Goal: Task Accomplishment & Management: Use online tool/utility

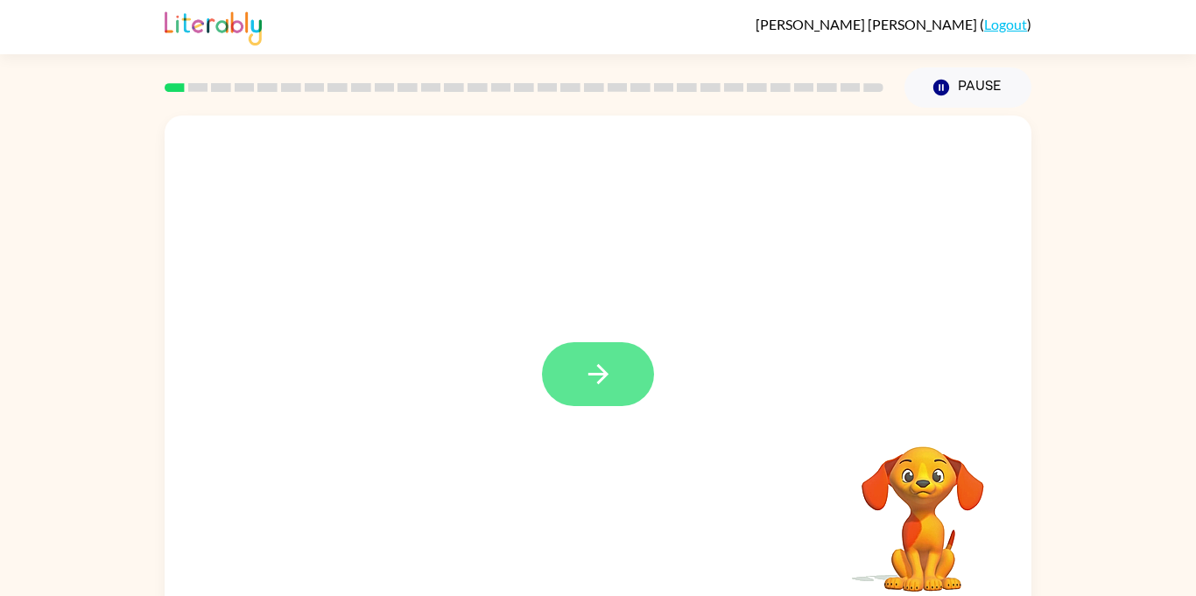
click at [638, 387] on button "button" at bounding box center [598, 374] width 112 height 64
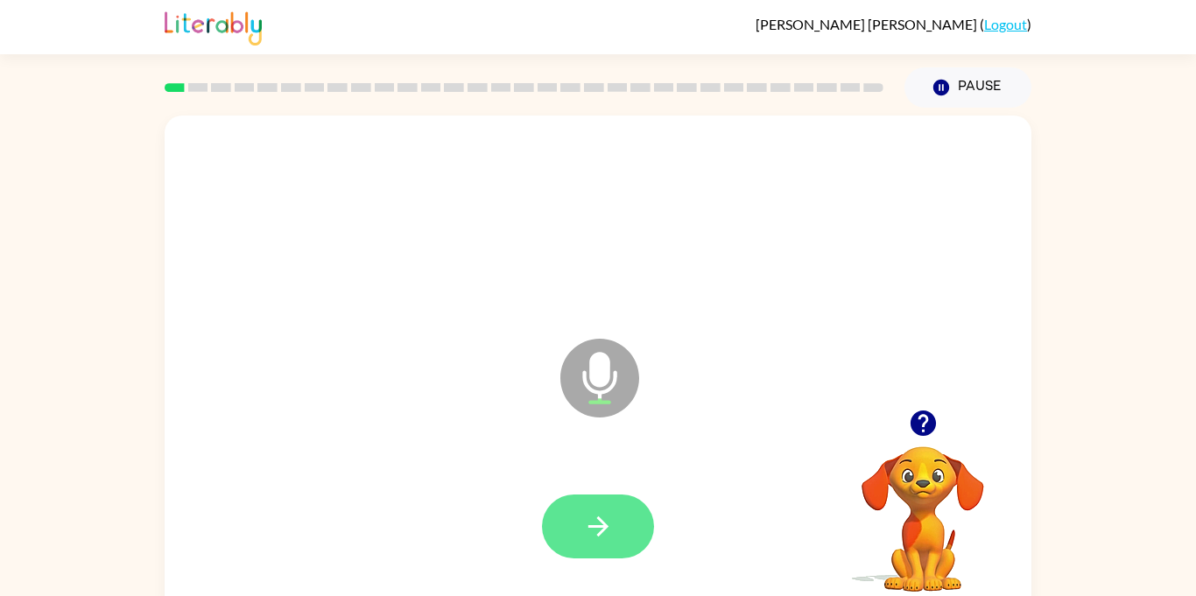
click at [618, 517] on button "button" at bounding box center [598, 527] width 112 height 64
click at [590, 500] on button "button" at bounding box center [598, 527] width 112 height 64
click at [628, 521] on button "button" at bounding box center [598, 527] width 112 height 64
click at [616, 511] on button "button" at bounding box center [598, 527] width 112 height 64
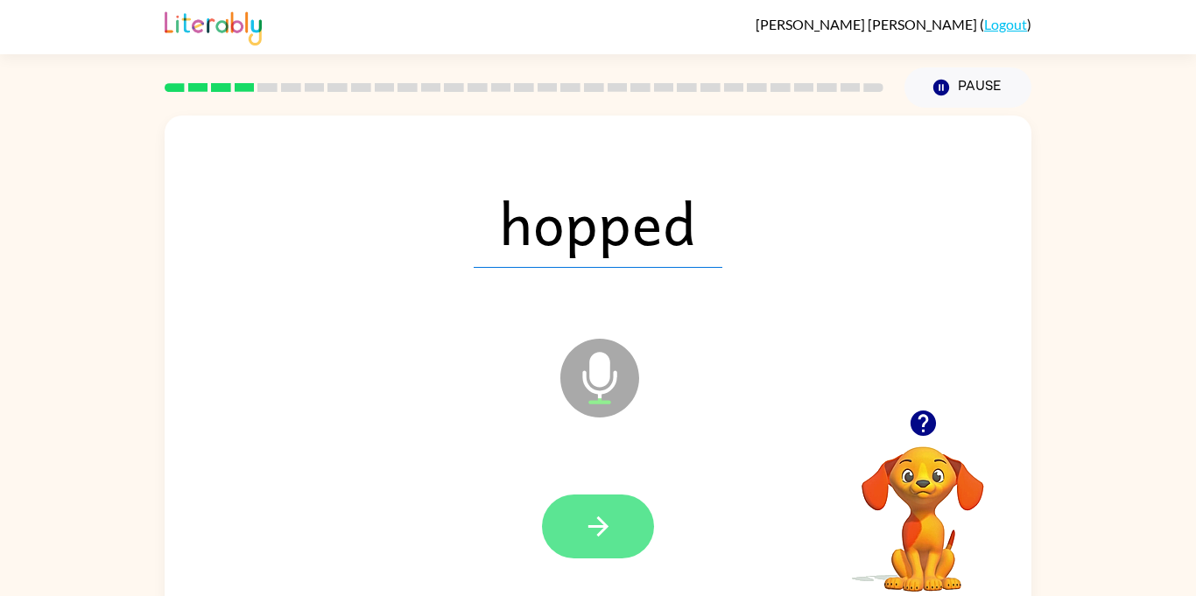
click at [607, 504] on button "button" at bounding box center [598, 527] width 112 height 64
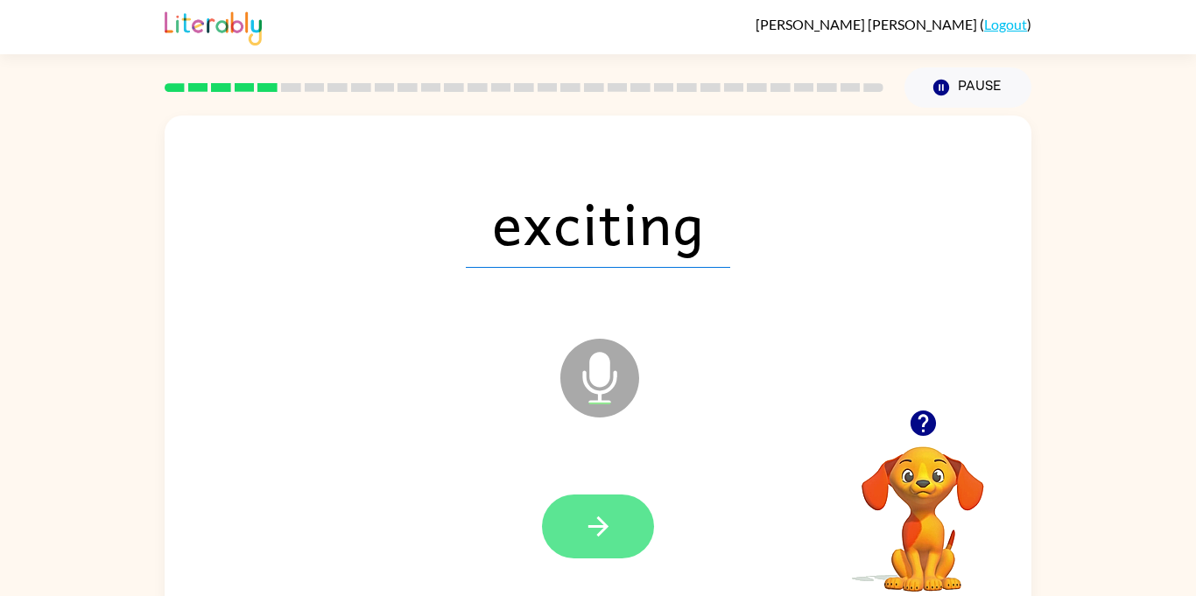
click at [584, 546] on button "button" at bounding box center [598, 527] width 112 height 64
click at [617, 520] on button "button" at bounding box center [598, 527] width 112 height 64
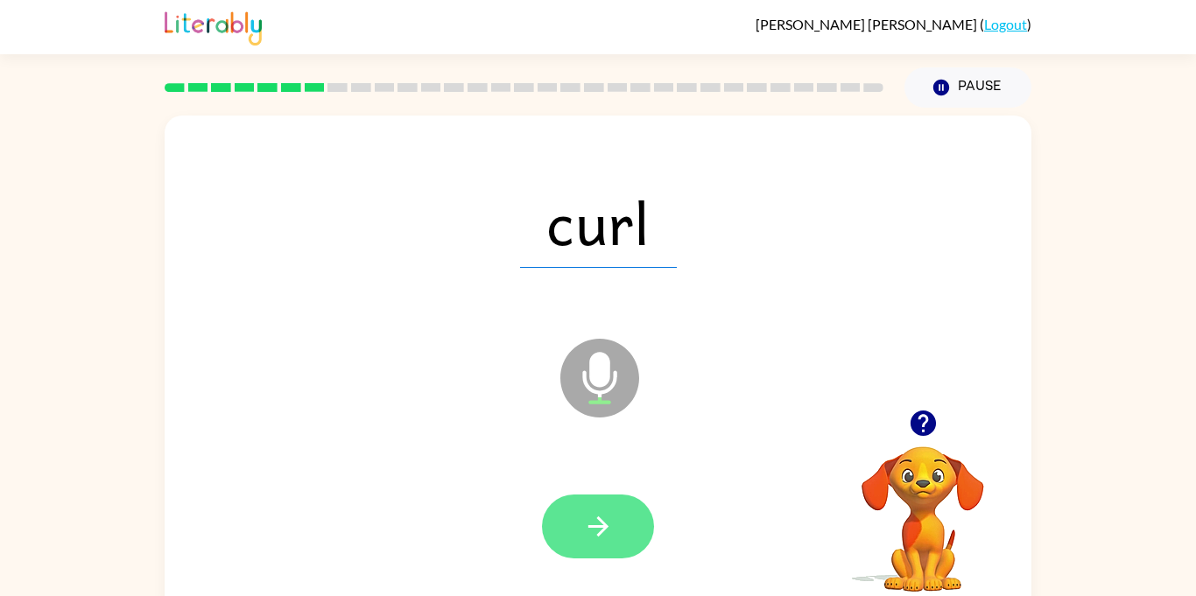
click at [624, 529] on button "button" at bounding box center [598, 527] width 112 height 64
click at [610, 497] on button "button" at bounding box center [598, 527] width 112 height 64
click at [616, 525] on button "button" at bounding box center [598, 527] width 112 height 64
click at [603, 532] on icon "button" at bounding box center [598, 527] width 20 height 20
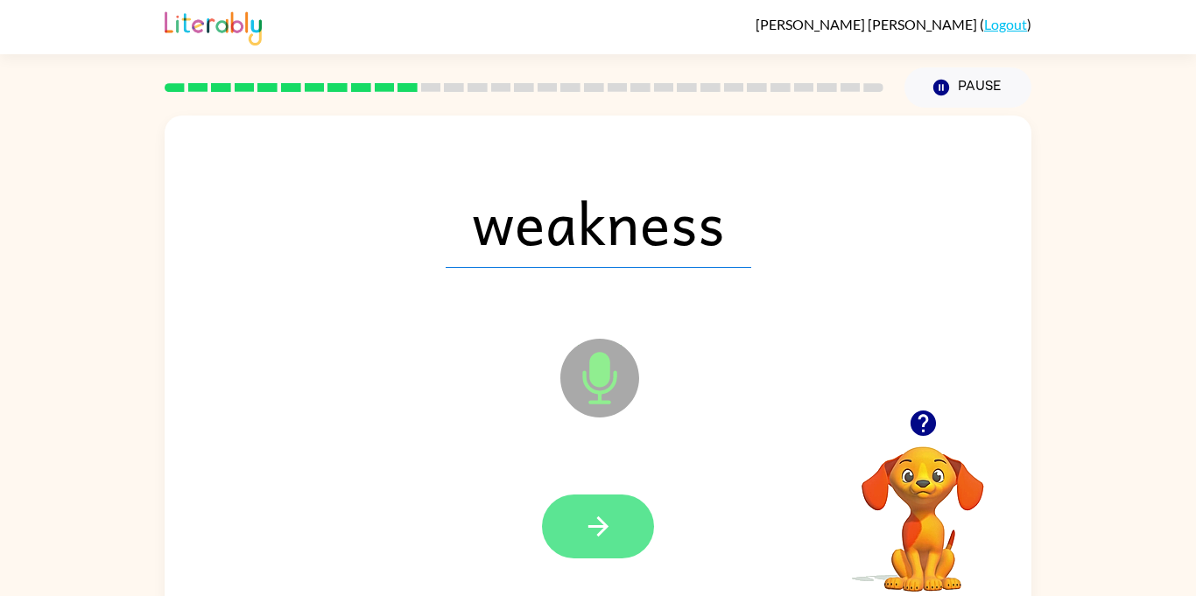
click at [577, 511] on button "button" at bounding box center [598, 527] width 112 height 64
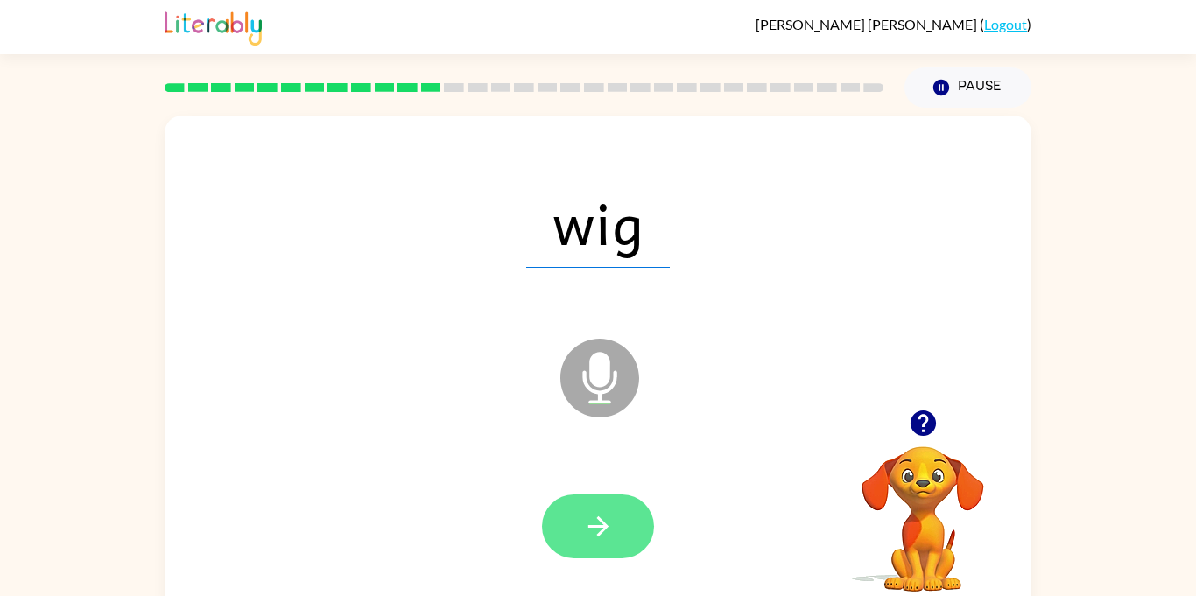
click at [609, 517] on icon "button" at bounding box center [598, 526] width 31 height 31
click at [628, 546] on button "button" at bounding box center [598, 527] width 112 height 64
click at [580, 497] on button "button" at bounding box center [598, 527] width 112 height 64
click at [615, 508] on button "button" at bounding box center [598, 527] width 112 height 64
click at [585, 534] on icon "button" at bounding box center [598, 526] width 31 height 31
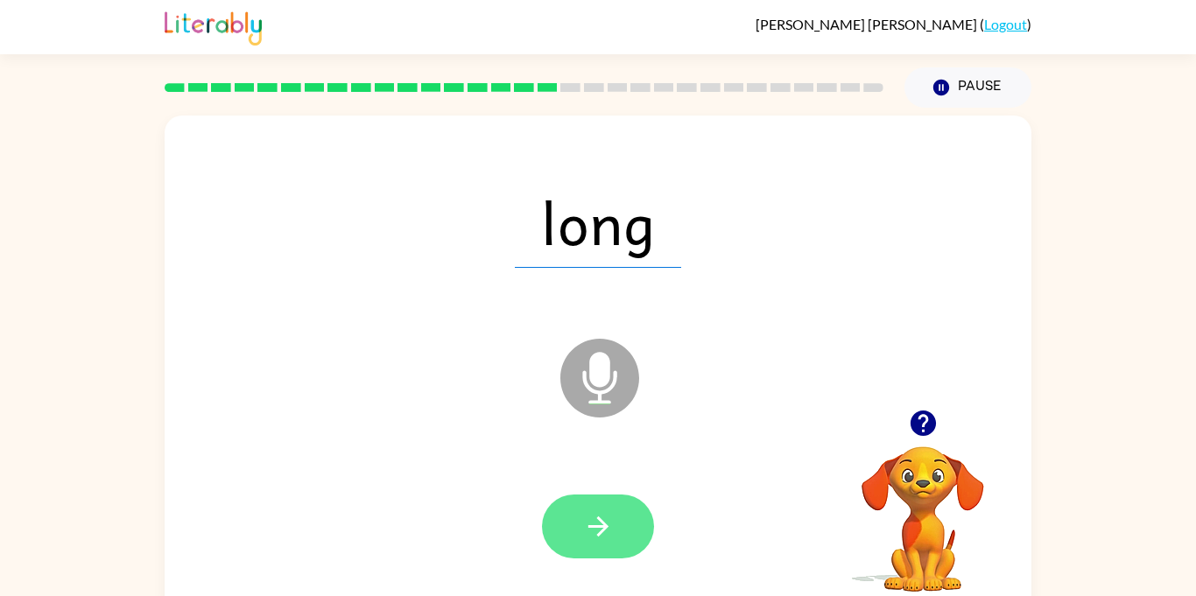
click at [589, 500] on button "button" at bounding box center [598, 527] width 112 height 64
click at [609, 515] on icon "button" at bounding box center [598, 526] width 31 height 31
click at [618, 555] on button "button" at bounding box center [598, 527] width 112 height 64
click at [596, 511] on icon "button" at bounding box center [598, 526] width 31 height 31
click at [622, 538] on button "button" at bounding box center [598, 527] width 112 height 64
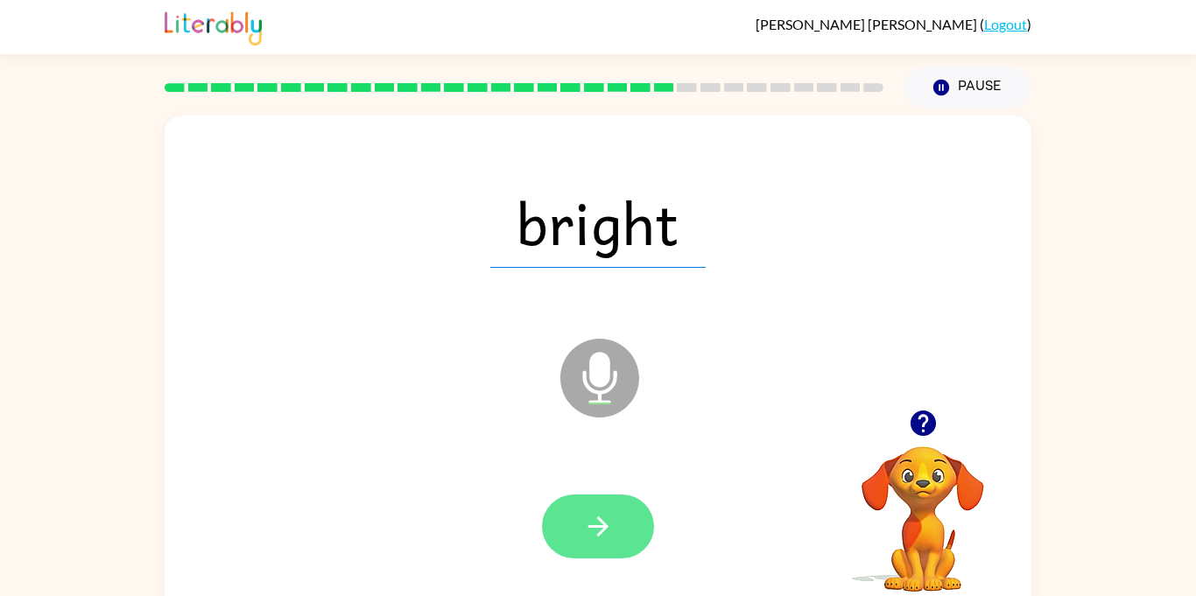
click at [620, 514] on button "button" at bounding box center [598, 527] width 112 height 64
click at [621, 532] on button "button" at bounding box center [598, 527] width 112 height 64
click at [601, 548] on button "button" at bounding box center [598, 527] width 112 height 64
click at [610, 525] on icon "button" at bounding box center [598, 526] width 31 height 31
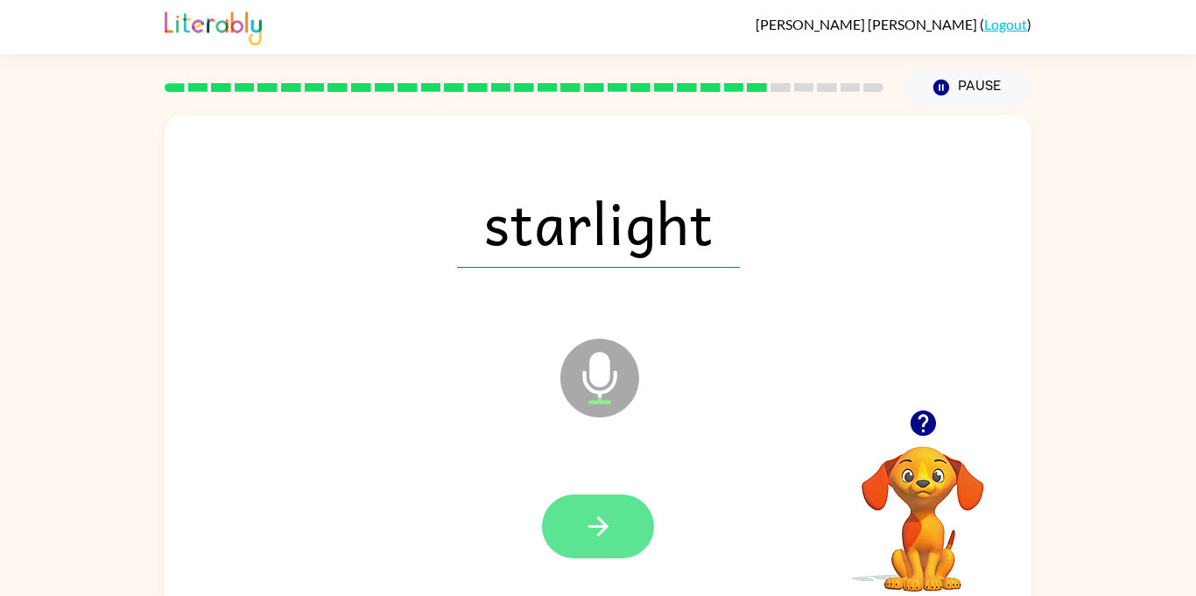
click at [609, 528] on icon "button" at bounding box center [598, 526] width 31 height 31
click at [575, 524] on button "button" at bounding box center [598, 527] width 112 height 64
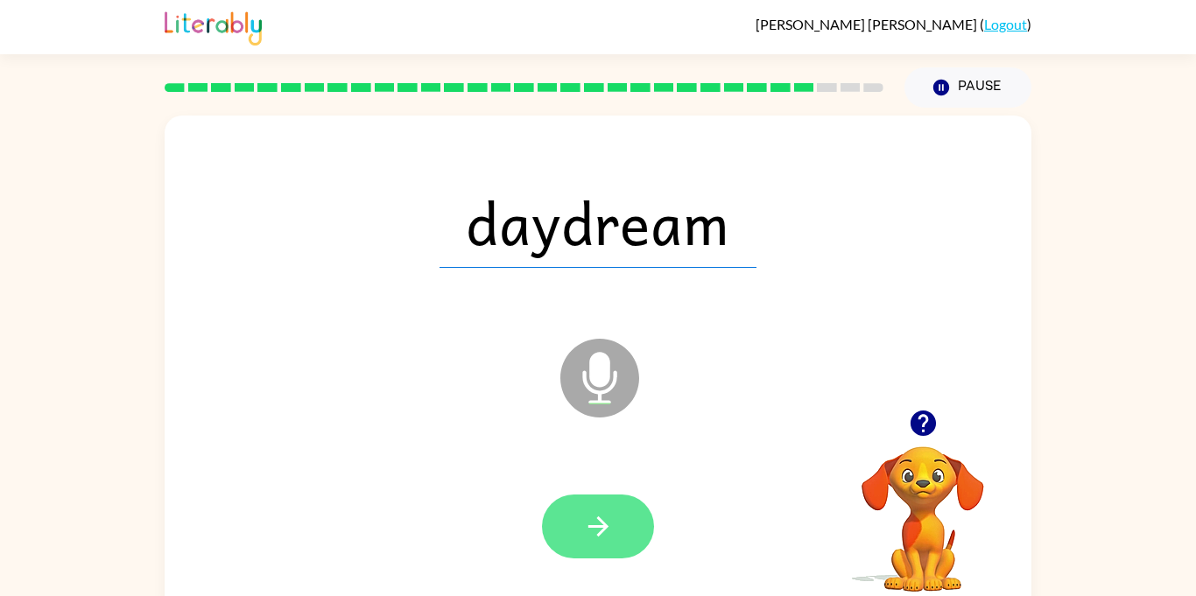
click at [587, 522] on icon "button" at bounding box center [598, 526] width 31 height 31
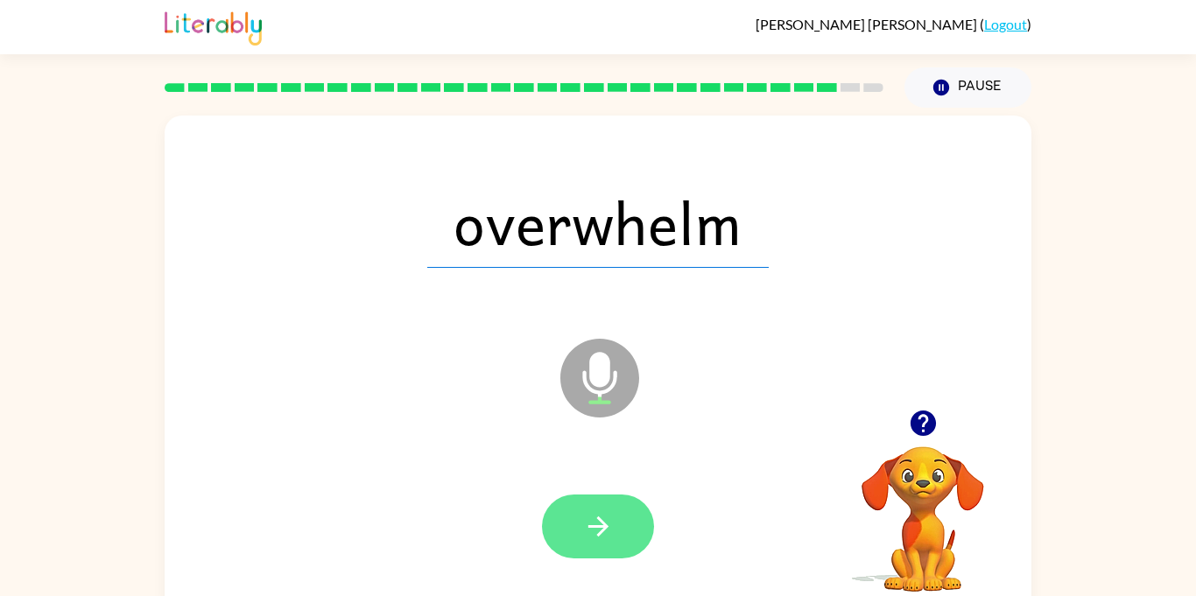
click at [611, 511] on icon "button" at bounding box center [598, 526] width 31 height 31
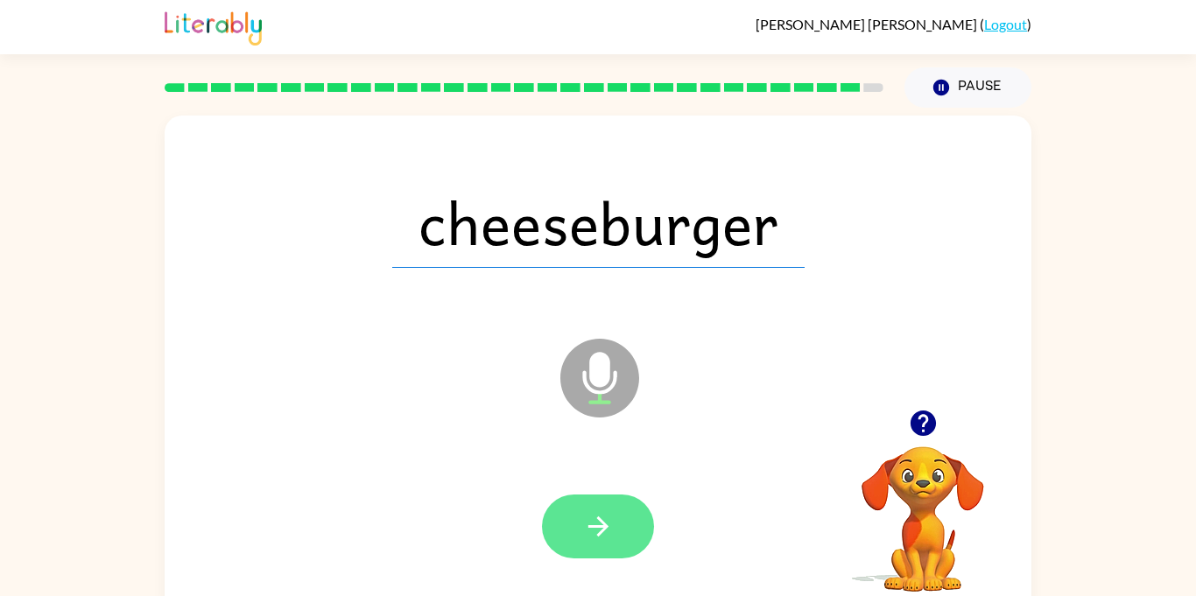
click at [596, 507] on button "button" at bounding box center [598, 527] width 112 height 64
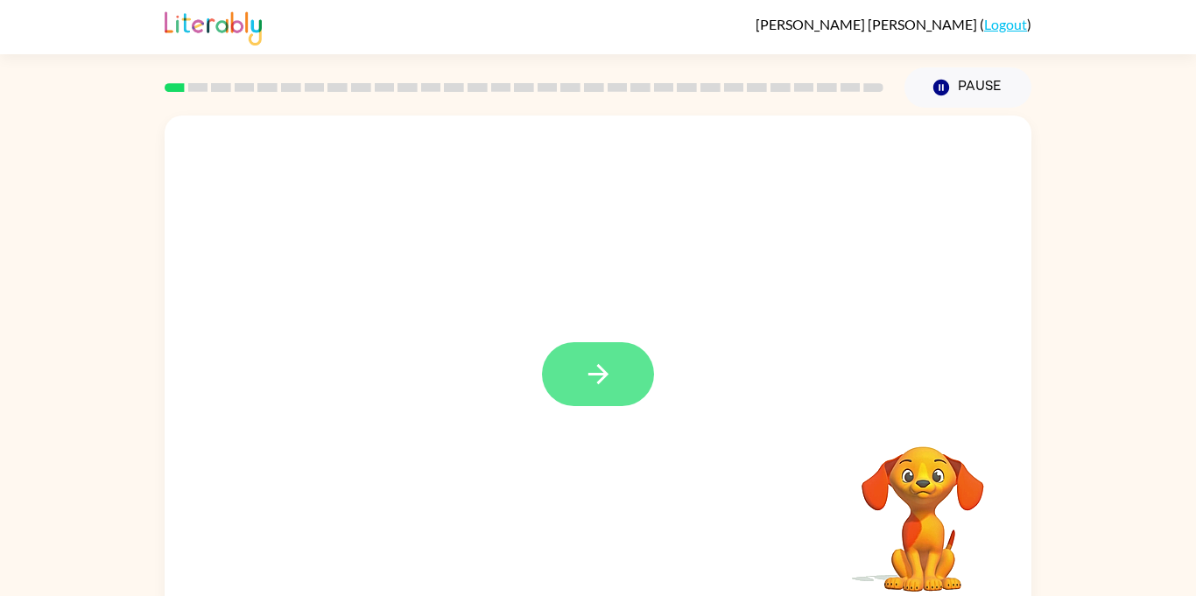
click at [564, 361] on button "button" at bounding box center [598, 374] width 112 height 64
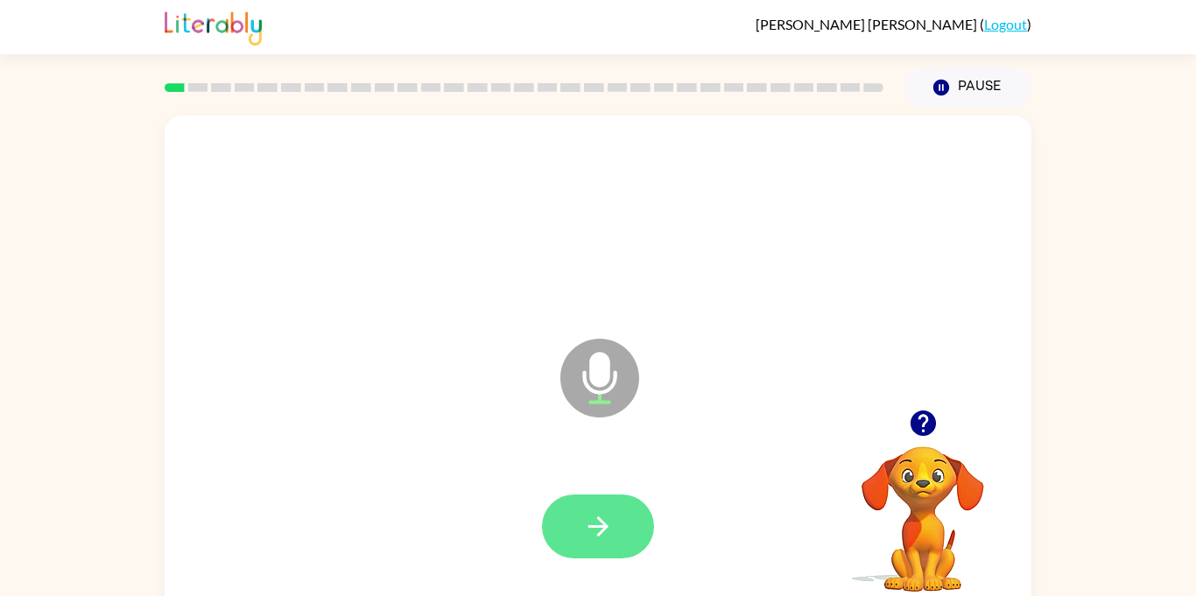
click at [606, 501] on button "button" at bounding box center [598, 527] width 112 height 64
click at [624, 543] on button "button" at bounding box center [598, 527] width 112 height 64
click at [643, 532] on button "button" at bounding box center [598, 527] width 112 height 64
click at [638, 519] on button "button" at bounding box center [598, 527] width 112 height 64
click at [612, 533] on icon "button" at bounding box center [598, 526] width 31 height 31
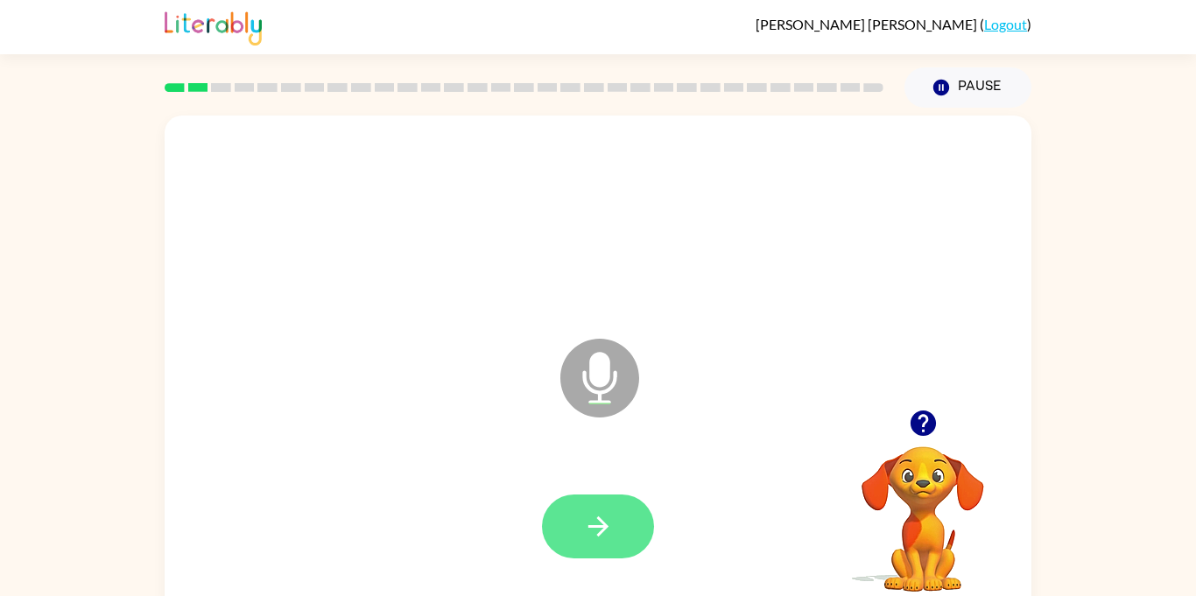
click at [598, 529] on icon "button" at bounding box center [598, 526] width 31 height 31
click at [575, 504] on button "button" at bounding box center [598, 527] width 112 height 64
click at [615, 503] on button "button" at bounding box center [598, 527] width 112 height 64
click at [602, 523] on icon "button" at bounding box center [598, 527] width 20 height 20
click at [622, 547] on button "button" at bounding box center [598, 527] width 112 height 64
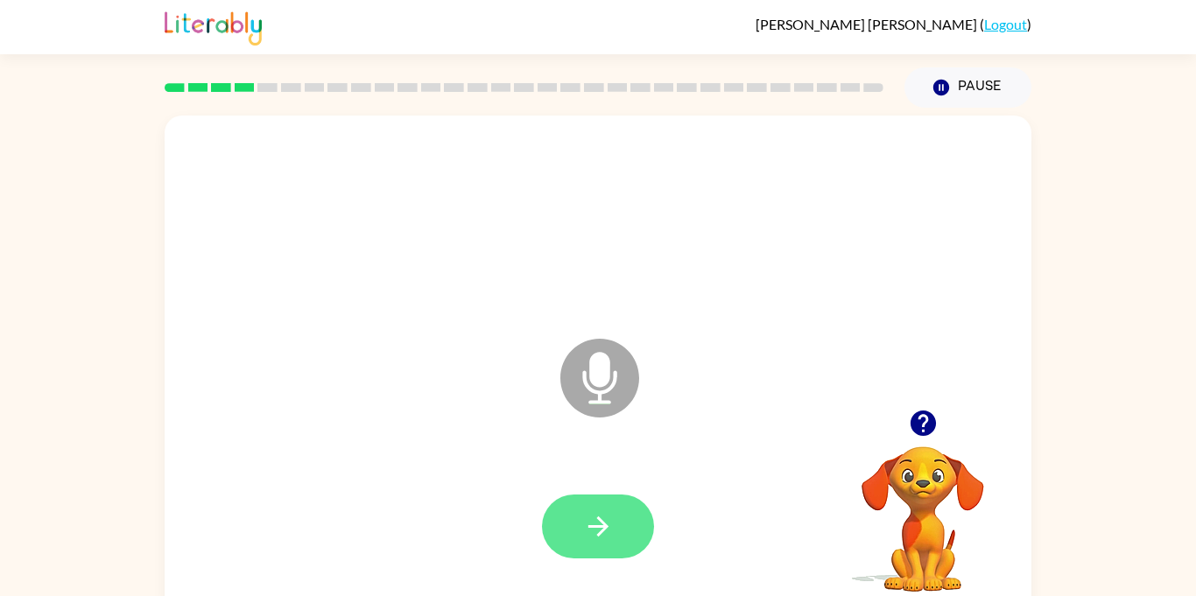
click at [605, 525] on icon "button" at bounding box center [598, 527] width 20 height 20
click at [569, 504] on button "button" at bounding box center [598, 527] width 112 height 64
click at [614, 504] on button "button" at bounding box center [598, 527] width 112 height 64
click at [624, 526] on button "button" at bounding box center [598, 527] width 112 height 64
click at [587, 529] on icon "button" at bounding box center [598, 526] width 31 height 31
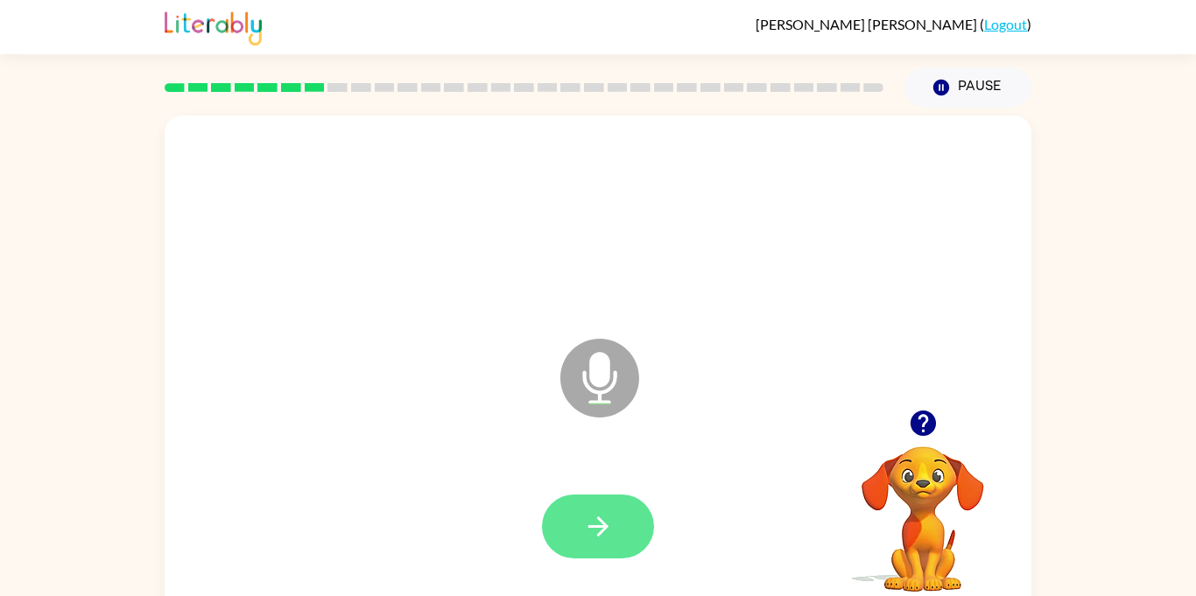
click at [591, 515] on icon "button" at bounding box center [598, 526] width 31 height 31
click at [616, 518] on button "button" at bounding box center [598, 527] width 112 height 64
click at [587, 532] on icon "button" at bounding box center [598, 526] width 31 height 31
click at [606, 532] on icon "button" at bounding box center [598, 526] width 31 height 31
click at [635, 555] on button "button" at bounding box center [598, 527] width 112 height 64
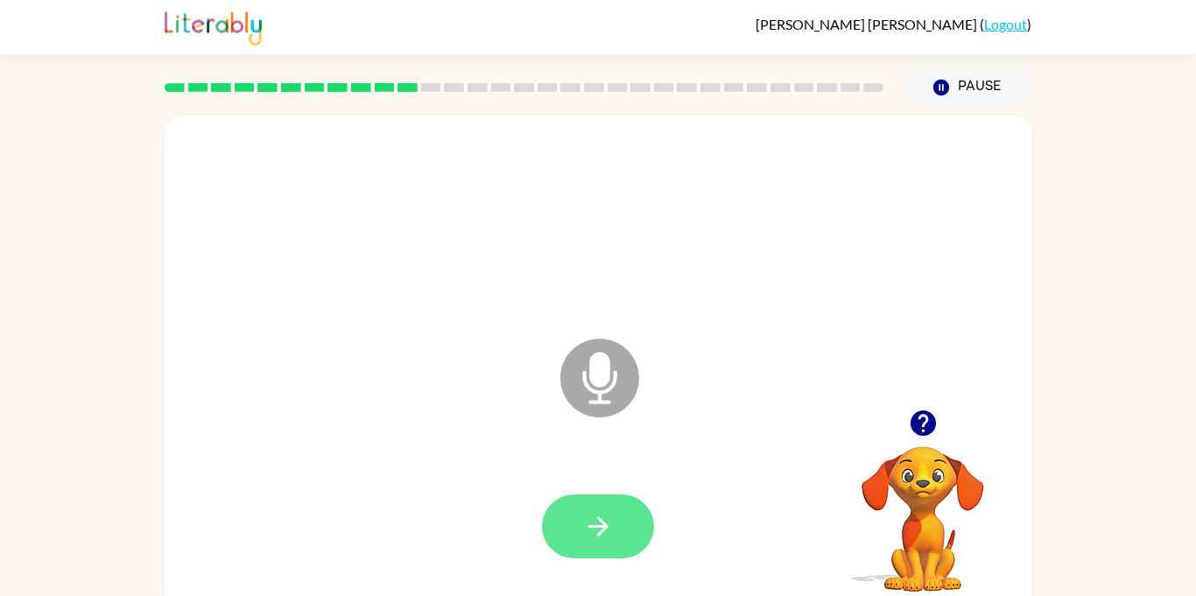
click at [610, 511] on icon "button" at bounding box center [598, 526] width 31 height 31
click at [590, 511] on icon "button" at bounding box center [598, 526] width 31 height 31
click at [629, 511] on button "button" at bounding box center [598, 527] width 112 height 64
click at [623, 519] on button "button" at bounding box center [598, 527] width 112 height 64
click at [615, 535] on button "button" at bounding box center [598, 527] width 112 height 64
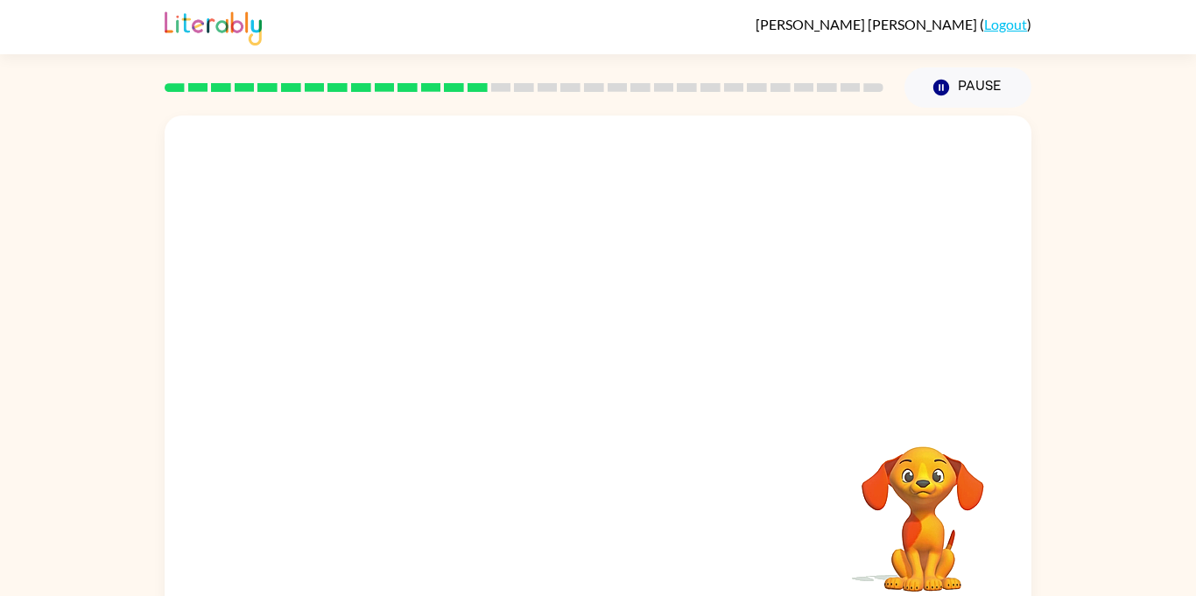
scroll to position [19, 0]
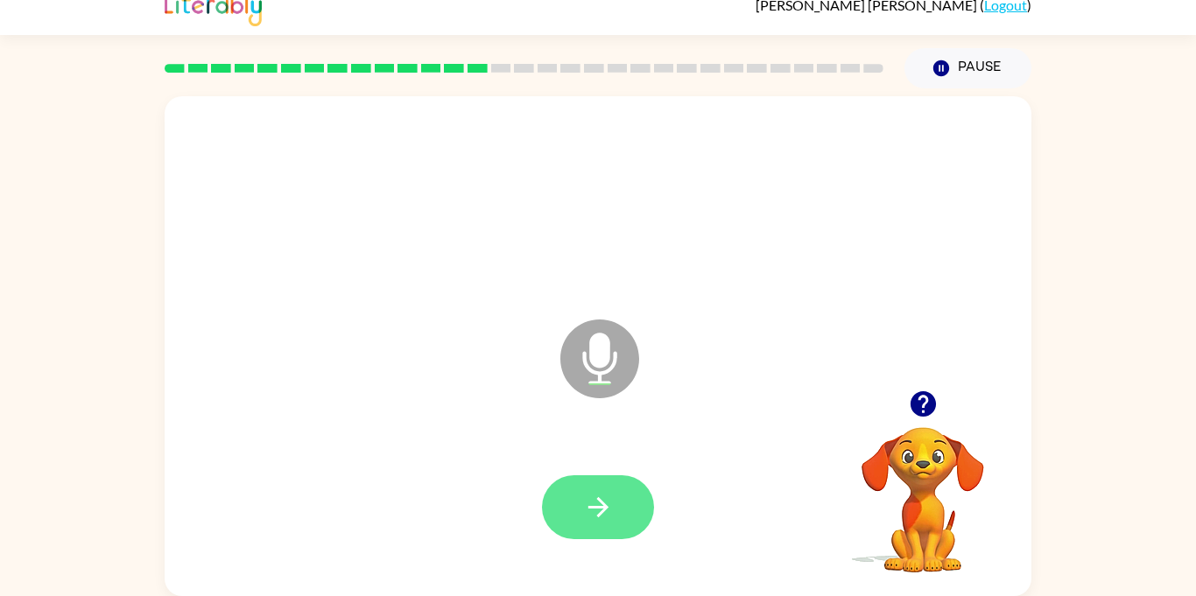
click at [623, 491] on button "button" at bounding box center [598, 508] width 112 height 64
click at [633, 515] on button "button" at bounding box center [598, 508] width 112 height 64
click at [591, 480] on button "button" at bounding box center [598, 508] width 112 height 64
click at [603, 496] on icon "button" at bounding box center [598, 507] width 31 height 31
click at [642, 505] on button "button" at bounding box center [598, 508] width 112 height 64
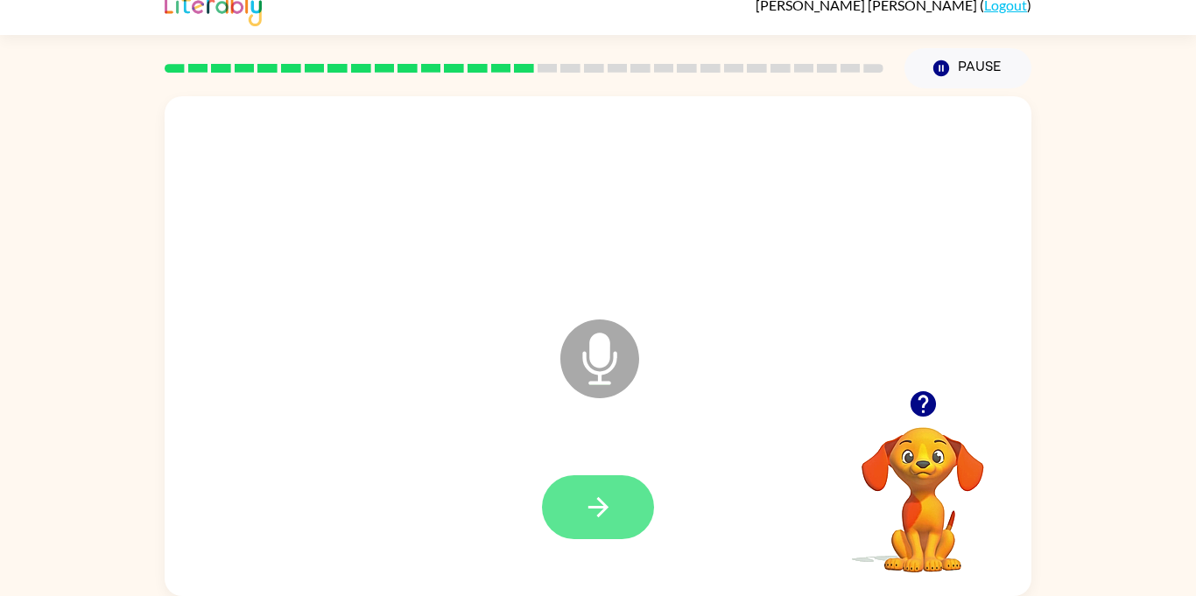
click at [602, 518] on icon "button" at bounding box center [598, 507] width 31 height 31
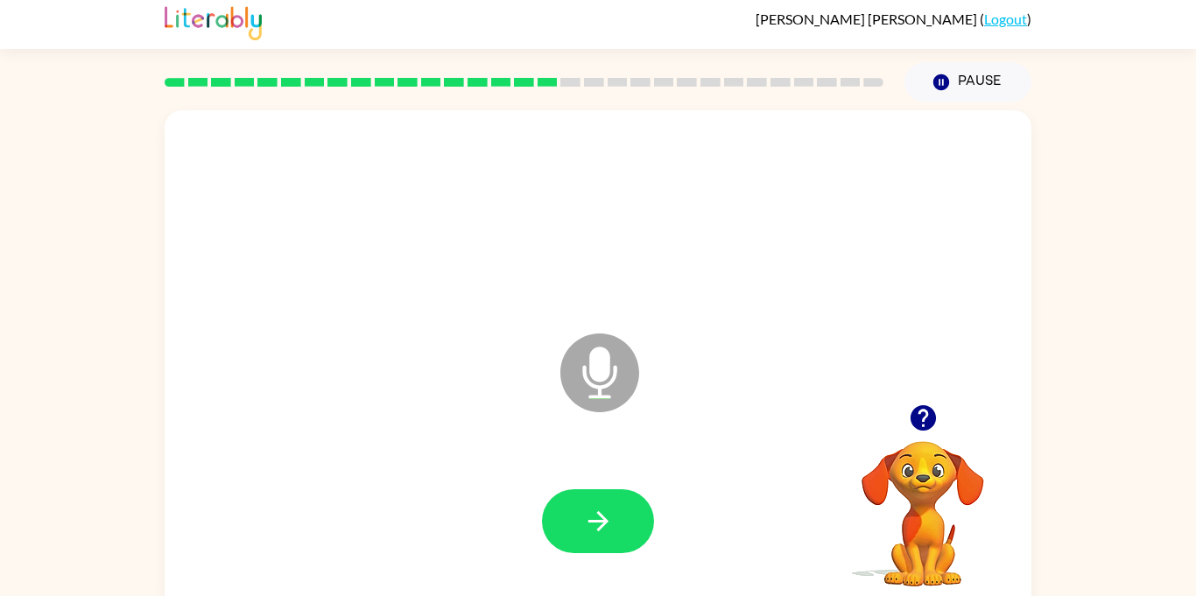
scroll to position [0, 0]
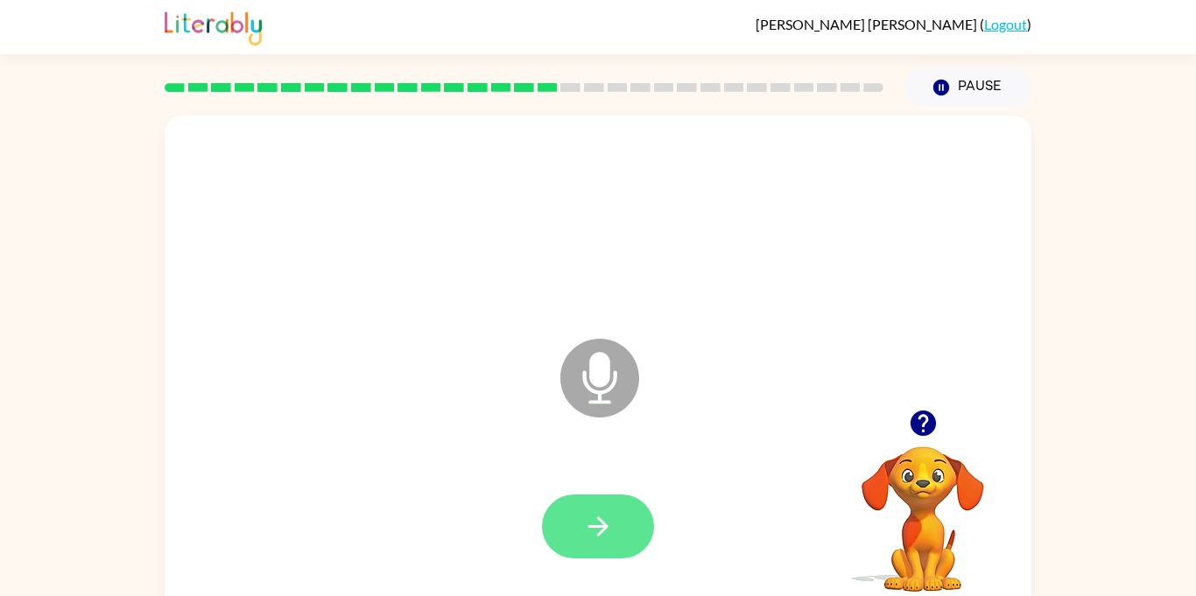
click at [612, 535] on icon "button" at bounding box center [598, 526] width 31 height 31
click at [635, 461] on icon "Microphone The Microphone is here when it is your turn to talk" at bounding box center [687, 400] width 263 height 131
click at [614, 529] on button "button" at bounding box center [598, 527] width 112 height 64
click at [605, 507] on button "button" at bounding box center [598, 527] width 112 height 64
click at [585, 496] on button "button" at bounding box center [598, 527] width 112 height 64
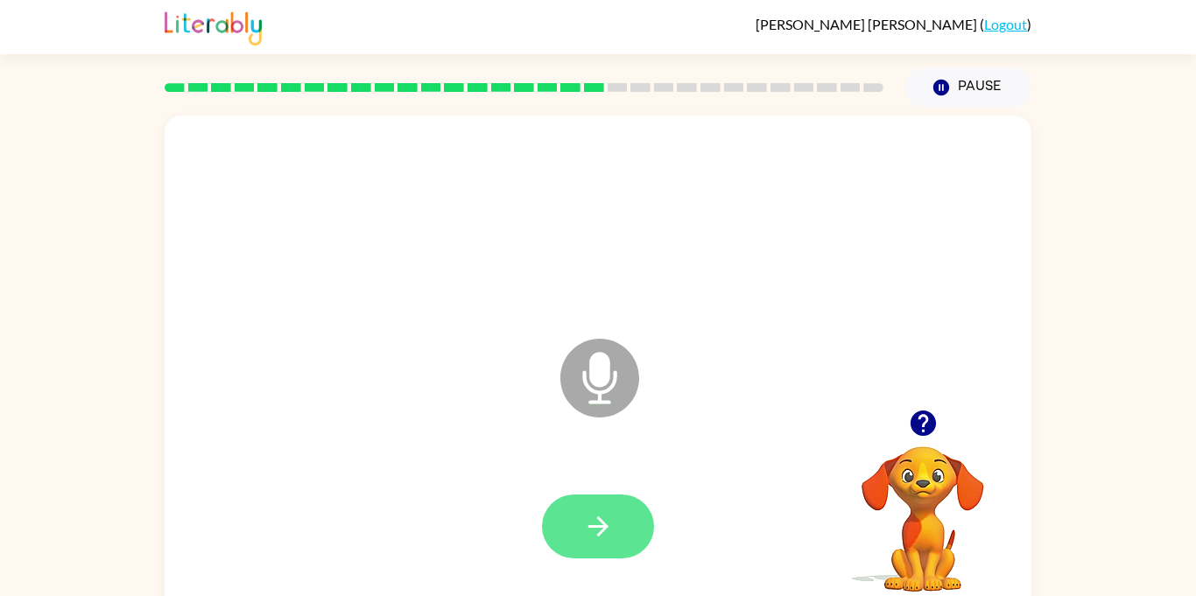
click at [596, 510] on button "button" at bounding box center [598, 527] width 112 height 64
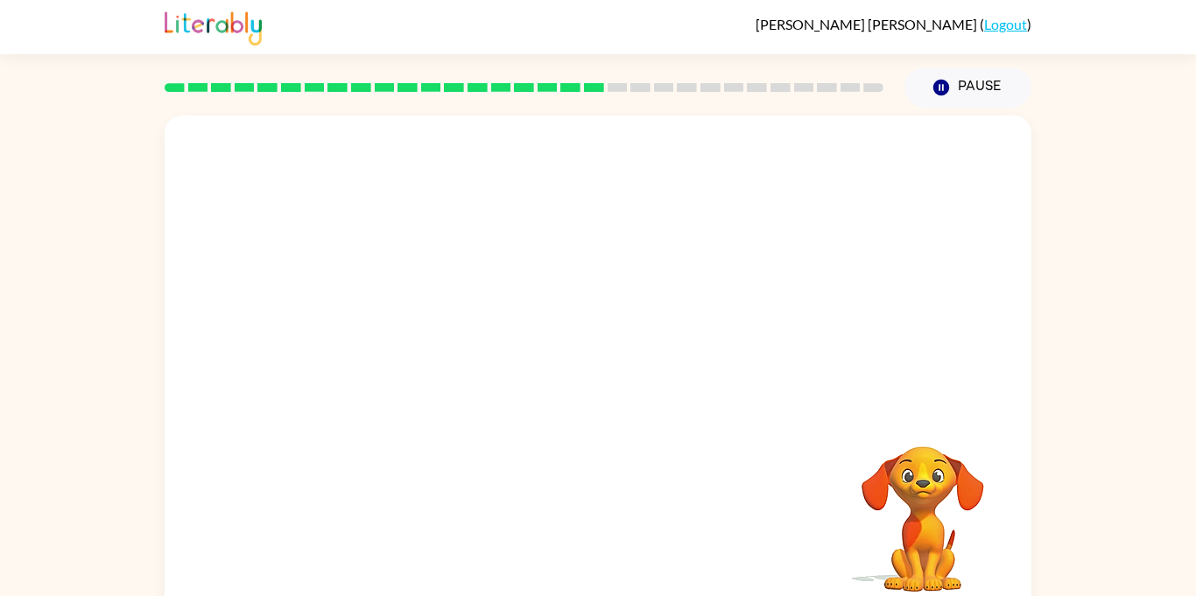
scroll to position [19, 0]
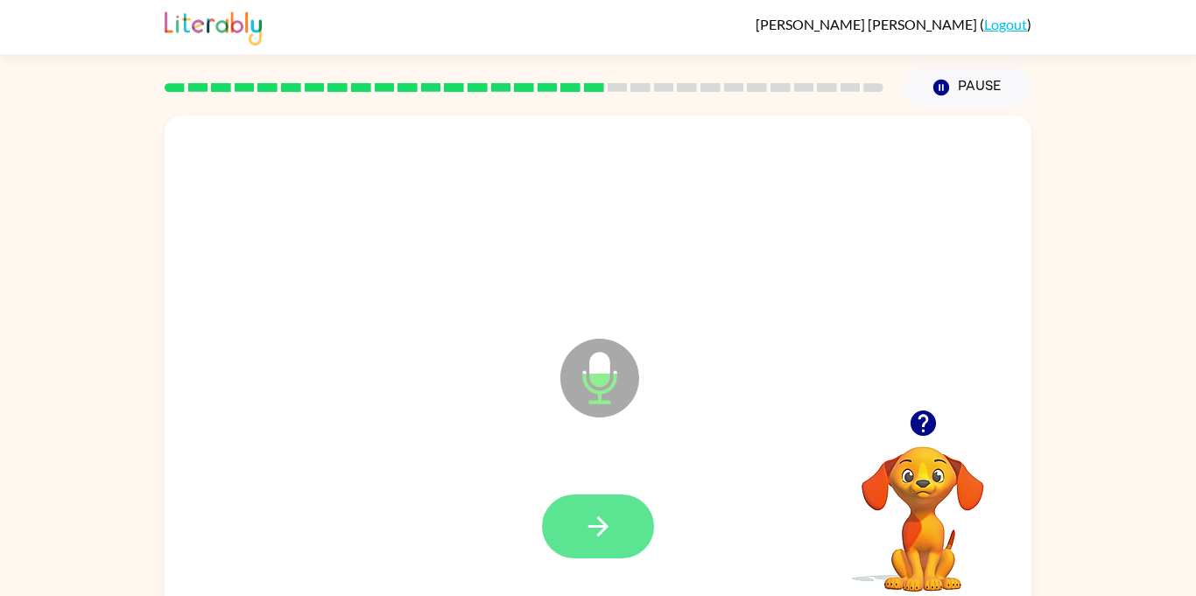
click at [551, 532] on button "button" at bounding box center [598, 527] width 112 height 64
click at [577, 496] on button "button" at bounding box center [598, 527] width 112 height 64
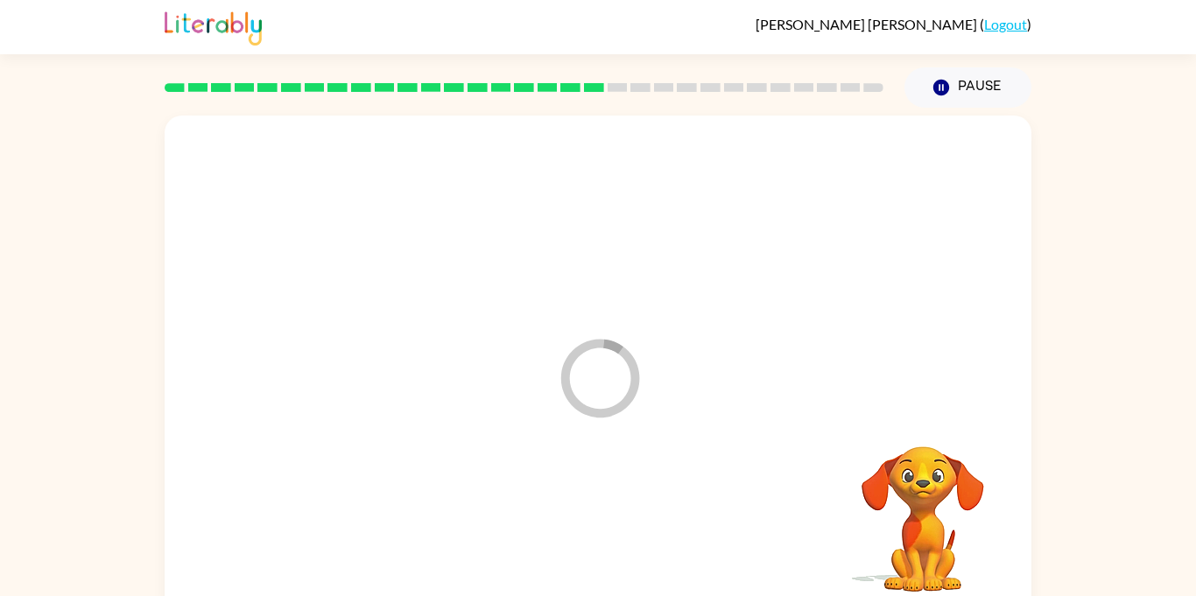
click at [617, 517] on div at bounding box center [598, 527] width 832 height 144
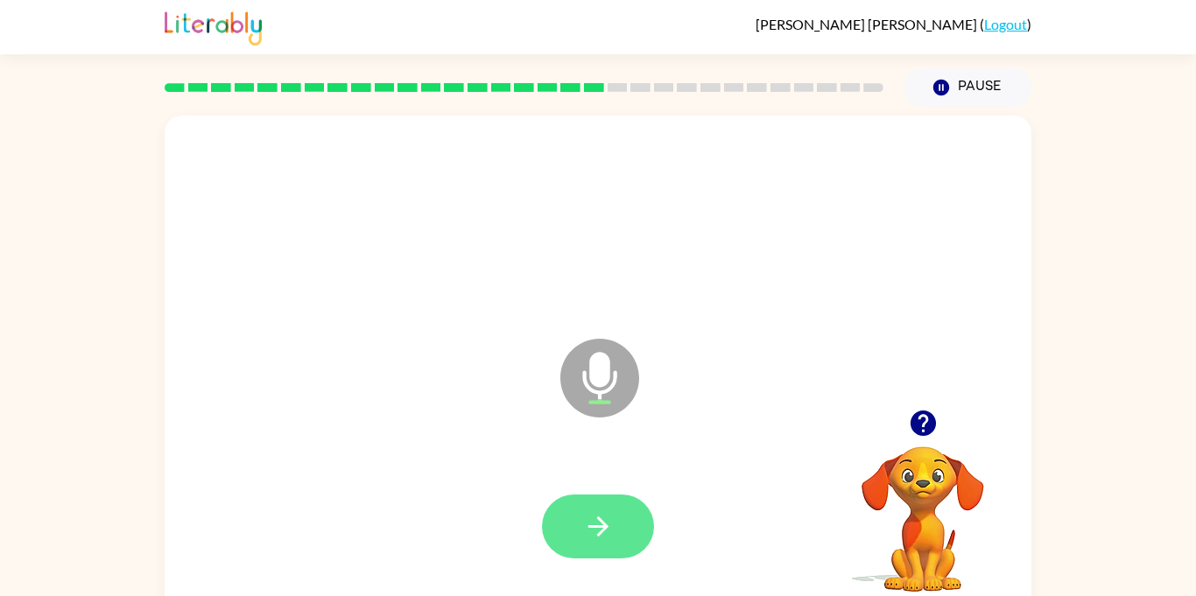
click at [628, 533] on button "button" at bounding box center [598, 527] width 112 height 64
click at [596, 513] on icon "button" at bounding box center [598, 526] width 31 height 31
click at [610, 529] on icon "button" at bounding box center [598, 526] width 31 height 31
click at [586, 497] on button "button" at bounding box center [598, 527] width 112 height 64
click at [602, 476] on div at bounding box center [598, 527] width 832 height 144
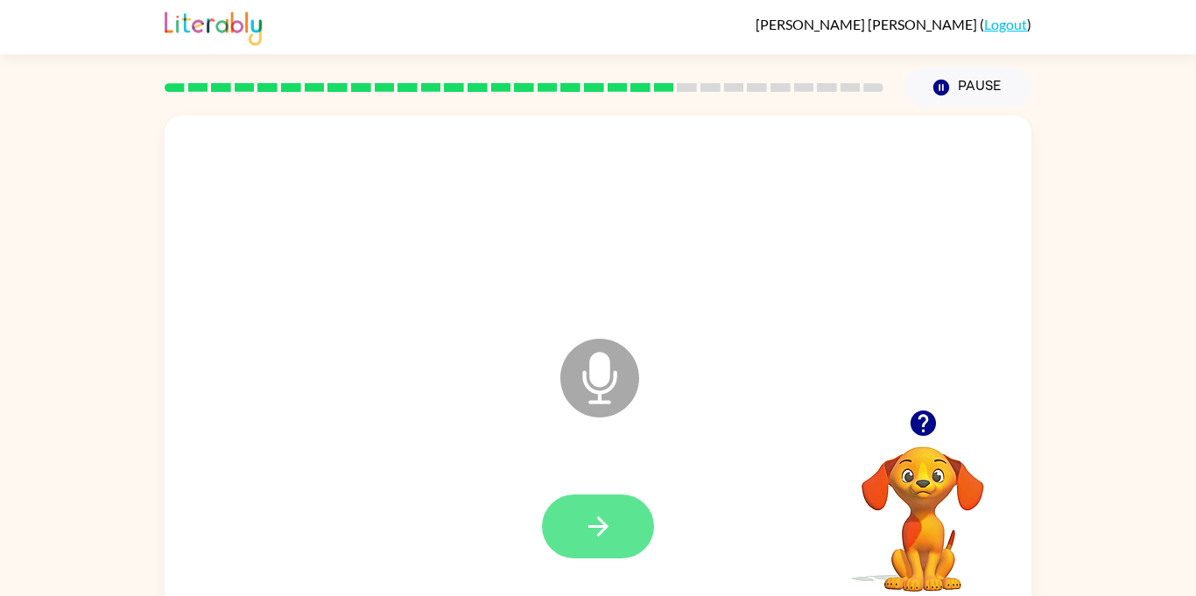
click at [583, 536] on icon "button" at bounding box center [598, 526] width 31 height 31
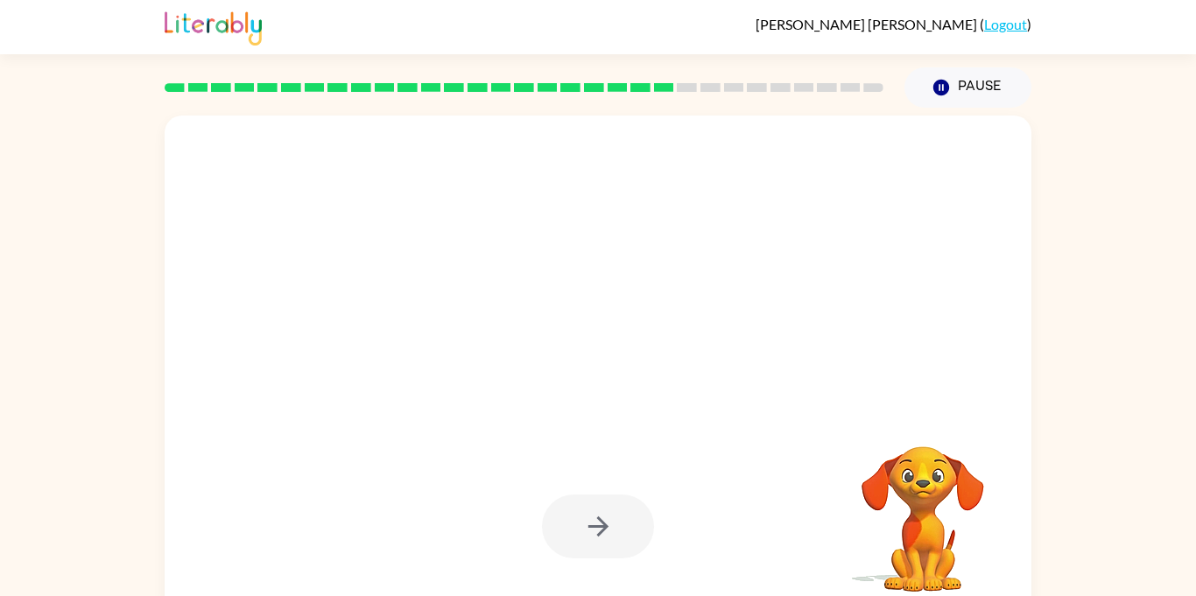
click at [935, 495] on video "Your browser must support playing .mp4 files to use Literably. Please try using…" at bounding box center [922, 507] width 175 height 175
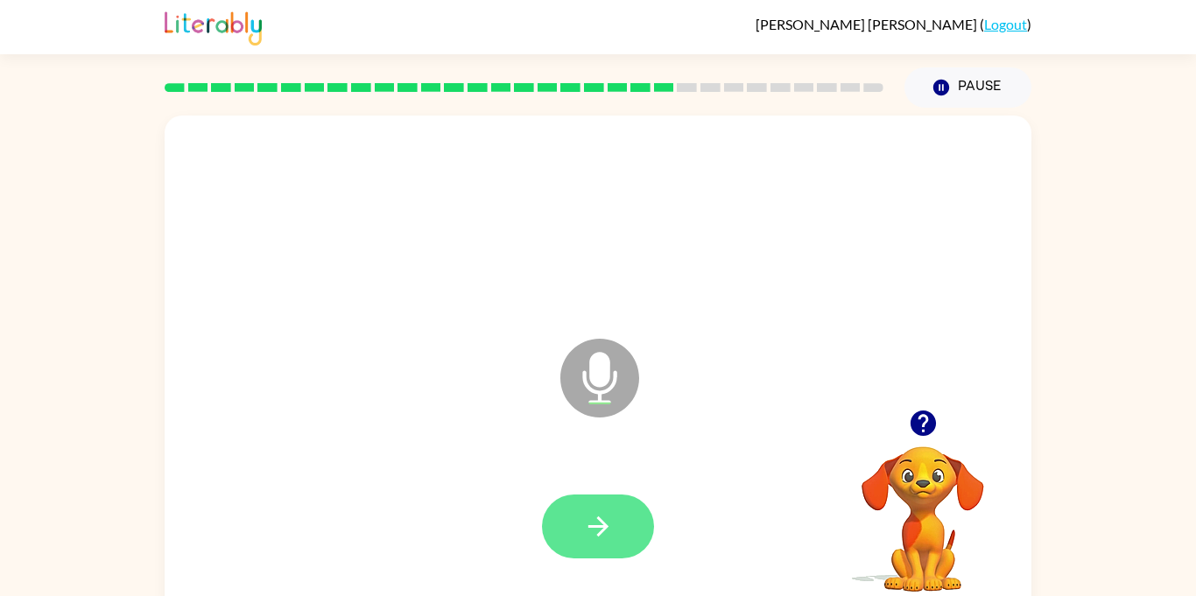
click at [621, 499] on button "button" at bounding box center [598, 527] width 112 height 64
click at [630, 504] on button "button" at bounding box center [598, 527] width 112 height 64
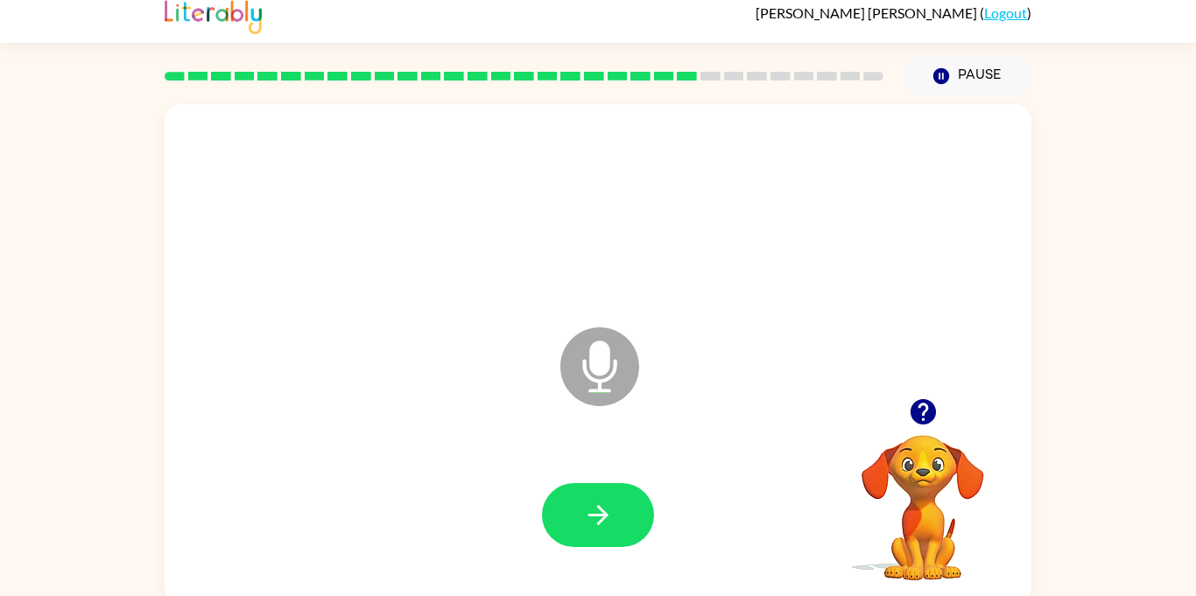
scroll to position [15, 0]
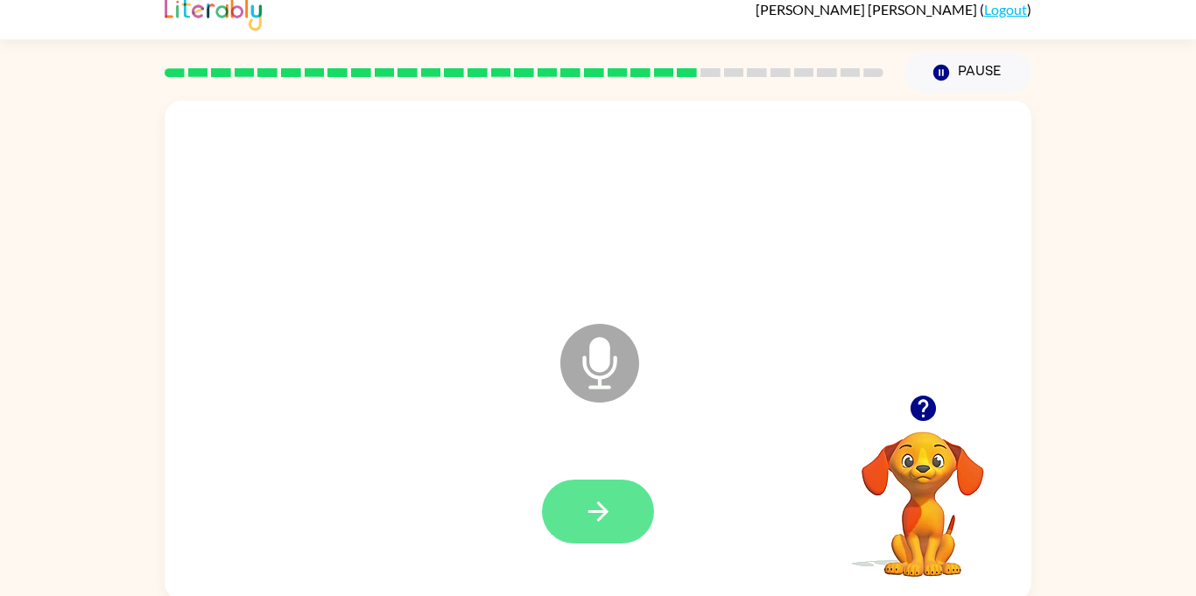
click at [615, 504] on button "button" at bounding box center [598, 512] width 112 height 64
click at [621, 519] on button "button" at bounding box center [598, 512] width 112 height 64
click at [619, 512] on button "button" at bounding box center [598, 512] width 112 height 64
click at [643, 504] on button "button" at bounding box center [598, 512] width 112 height 64
click at [618, 499] on button "button" at bounding box center [598, 512] width 112 height 64
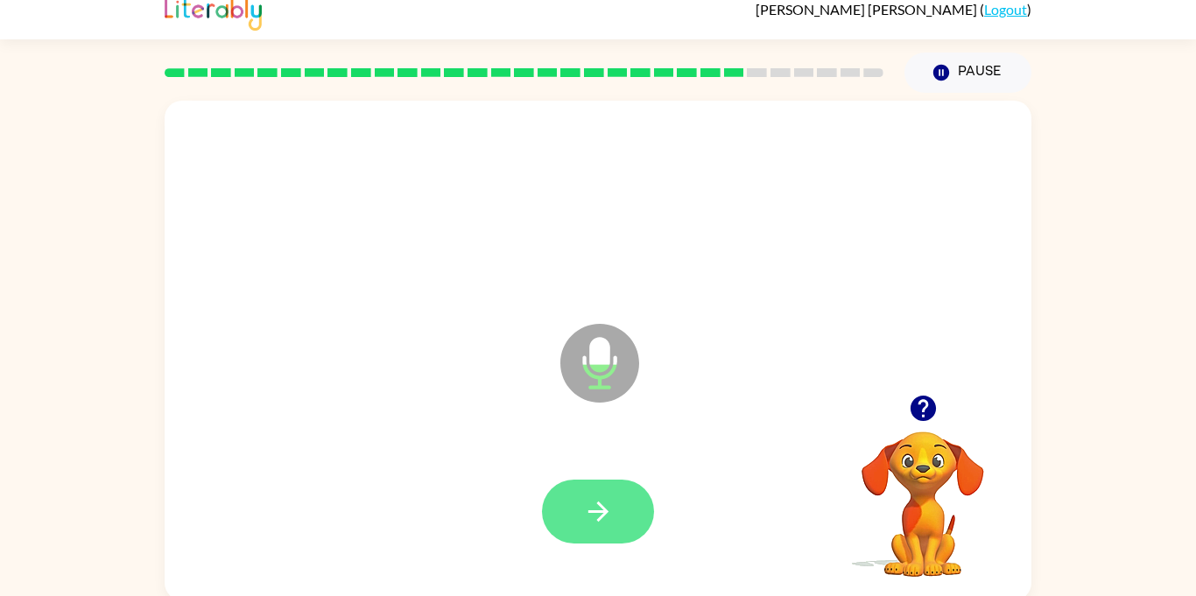
click at [587, 503] on icon "button" at bounding box center [598, 512] width 31 height 31
click at [631, 523] on button "button" at bounding box center [598, 512] width 112 height 64
click at [636, 532] on button "button" at bounding box center [598, 512] width 112 height 64
click at [631, 525] on button "button" at bounding box center [598, 512] width 112 height 64
click at [602, 505] on icon "button" at bounding box center [598, 512] width 20 height 20
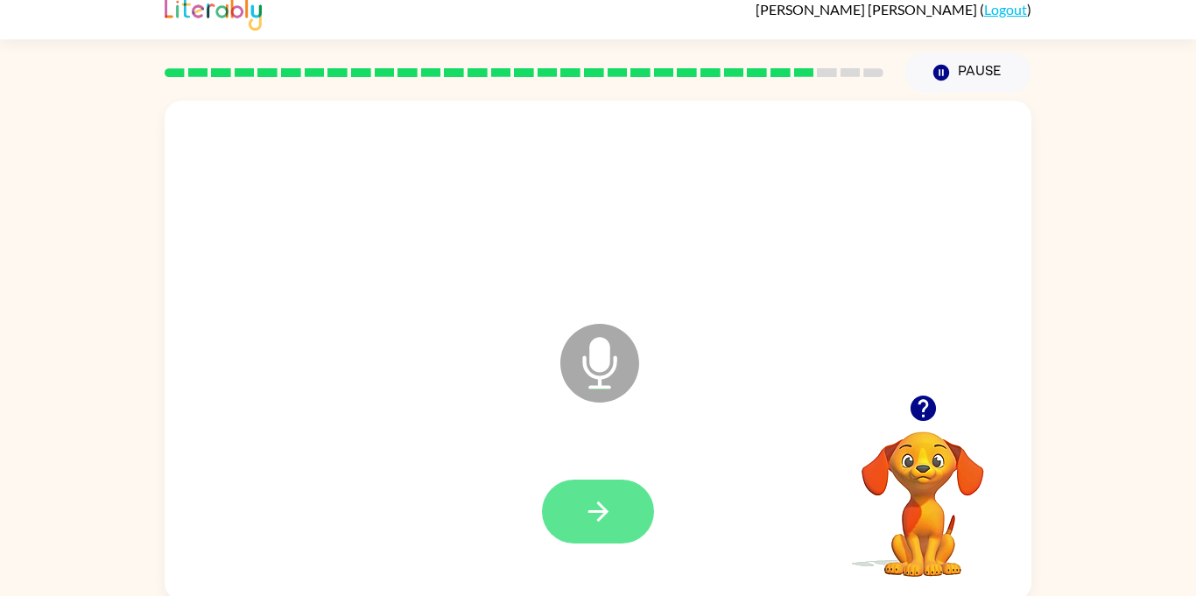
click at [580, 481] on button "button" at bounding box center [598, 512] width 112 height 64
click at [631, 481] on button "button" at bounding box center [598, 512] width 112 height 64
click at [609, 537] on button "button" at bounding box center [598, 512] width 112 height 64
click at [621, 484] on button "button" at bounding box center [598, 512] width 112 height 64
click at [598, 507] on icon "button" at bounding box center [598, 512] width 31 height 31
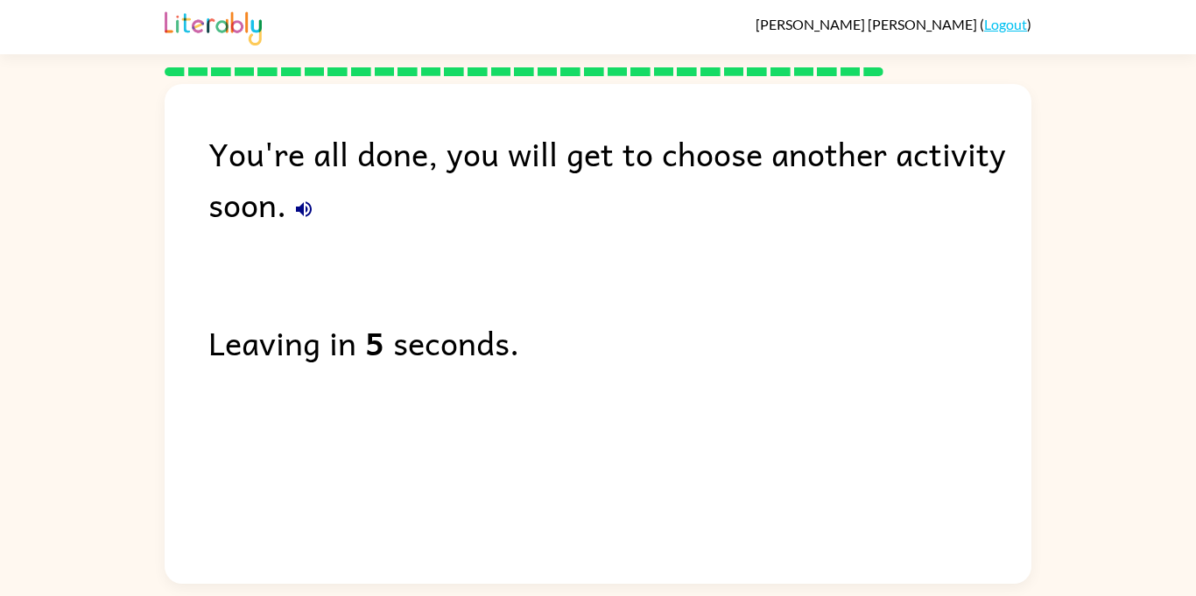
scroll to position [0, 0]
